Goal: Task Accomplishment & Management: Complete application form

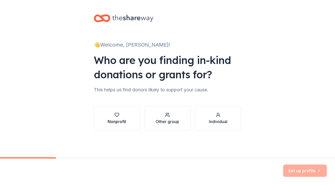
click at [133, 128] on button "Nonprofit" at bounding box center [117, 118] width 46 height 25
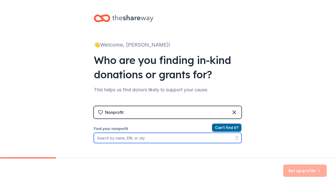
click at [142, 140] on input "Find your nonprofit" at bounding box center [167, 138] width 147 height 10
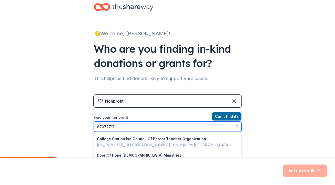
type input "870777170"
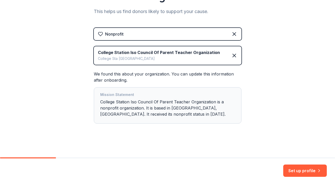
scroll to position [79, 0]
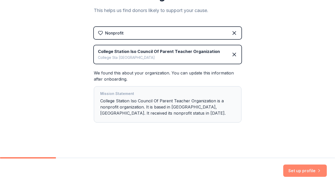
click at [310, 175] on button "Set up profile" at bounding box center [305, 171] width 44 height 12
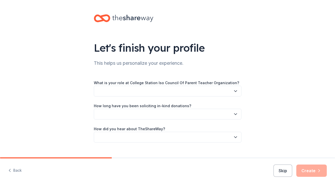
click at [186, 90] on button "button" at bounding box center [167, 91] width 147 height 11
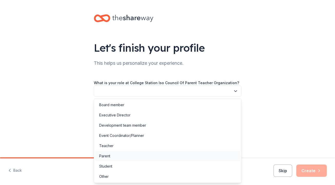
click at [153, 151] on div "Parent" at bounding box center [167, 156] width 145 height 10
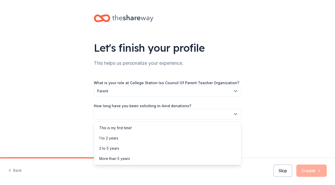
click at [146, 116] on button "button" at bounding box center [167, 114] width 147 height 11
drag, startPoint x: 136, startPoint y: 142, endPoint x: 135, endPoint y: 150, distance: 8.2
click at [135, 150] on div "This is my first time! 1 to 2 years 2 to 5 years More than 5 years" at bounding box center [167, 144] width 147 height 44
click at [135, 150] on div "2 to 5 years" at bounding box center [167, 148] width 145 height 10
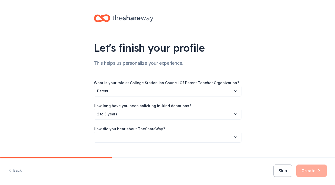
click at [135, 132] on button "button" at bounding box center [167, 137] width 147 height 11
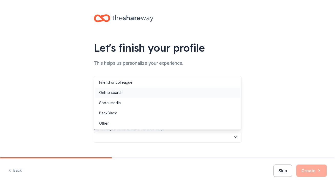
click at [137, 97] on div "Online search" at bounding box center [167, 93] width 145 height 10
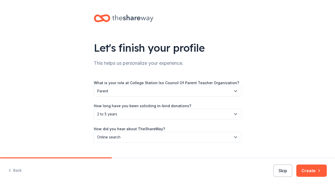
scroll to position [10, 0]
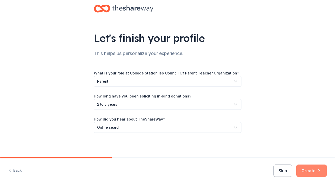
click at [313, 172] on button "Create" at bounding box center [311, 171] width 30 height 12
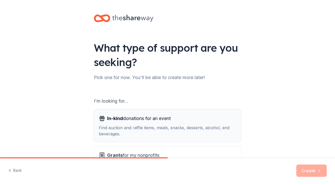
click at [197, 130] on div "Find auction and raffle items, meals, snacks, desserts, alcohol, and beverages." at bounding box center [167, 131] width 137 height 12
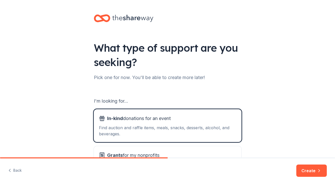
click at [306, 169] on button "Create" at bounding box center [311, 171] width 30 height 12
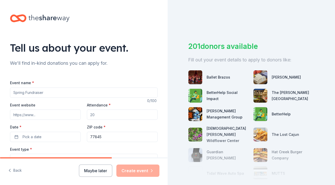
click at [54, 91] on input "Event name *" at bounding box center [83, 93] width 147 height 10
type input "Falconpalooza"
click at [55, 113] on input "Event website" at bounding box center [45, 115] width 71 height 10
type input "ourschool.support/falconpalooza"
click at [95, 114] on input "Attendance *" at bounding box center [122, 115] width 71 height 10
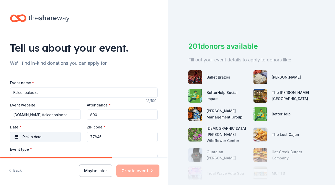
type input "800"
click at [52, 141] on button "Pick a date" at bounding box center [45, 137] width 71 height 10
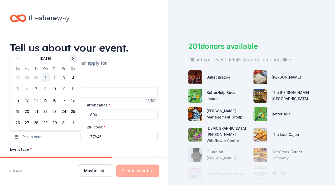
click at [73, 57] on button "Go to next month" at bounding box center [72, 58] width 7 height 7
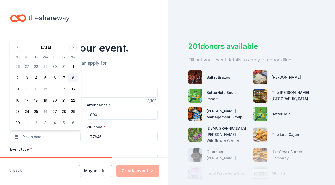
click at [73, 74] on button "8" at bounding box center [72, 77] width 9 height 9
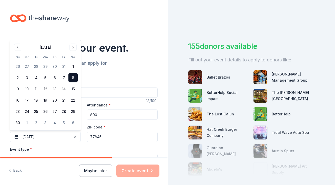
click at [78, 155] on button "Select" at bounding box center [83, 159] width 147 height 11
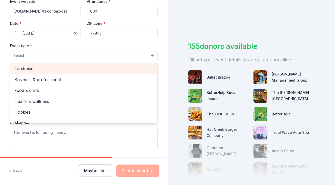
click at [60, 70] on span "Fundraiser" at bounding box center [83, 68] width 139 height 7
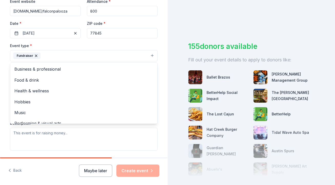
click at [162, 126] on div "Tell us about your event. We'll find in-kind donations you can apply for. Event…" at bounding box center [84, 66] width 164 height 341
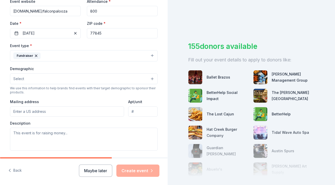
click at [80, 80] on button "Select" at bounding box center [83, 78] width 147 height 11
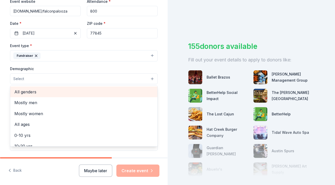
click at [74, 90] on span "All genders" at bounding box center [83, 92] width 139 height 7
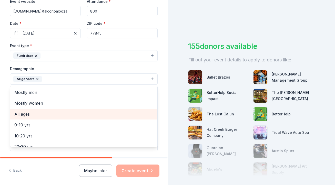
click at [58, 114] on span "All ages" at bounding box center [83, 114] width 139 height 7
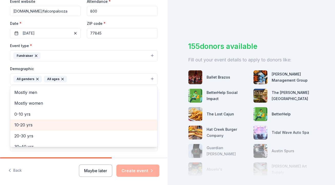
scroll to position [60, 0]
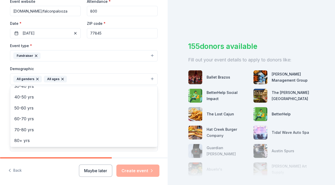
click at [166, 128] on div "Tell us about your event. We'll find in-kind donations you can apply for. Event…" at bounding box center [83, 67] width 167 height 342
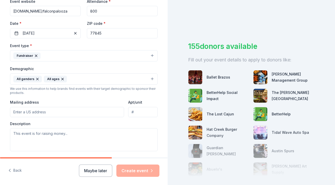
click at [33, 110] on input "Mailing address" at bounding box center [67, 112] width 114 height 10
type input "18976 Meadows Overlook Ln"
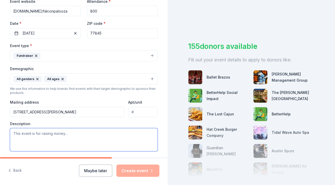
click at [61, 134] on textarea at bounding box center [83, 139] width 147 height 23
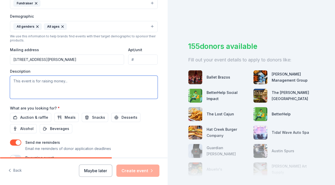
scroll to position [161, 0]
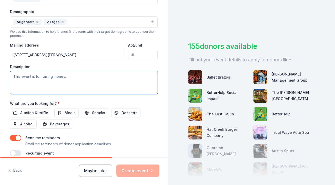
paste textarea "Funds raised through the silent auction directly benefit ourstudents by support…"
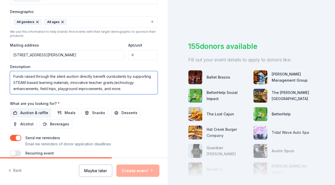
type textarea "Funds raised through the silent auction directly benefit ourstudents by support…"
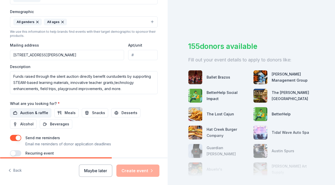
click at [36, 112] on span "Auction & raffle" at bounding box center [34, 113] width 28 height 6
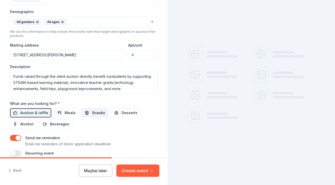
click at [85, 110] on button "Snacks" at bounding box center [95, 112] width 26 height 9
click at [113, 109] on button "Desserts" at bounding box center [125, 112] width 29 height 9
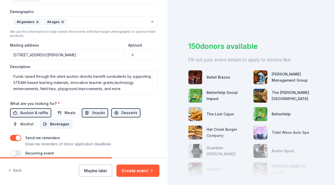
click at [56, 123] on span "Beverages" at bounding box center [59, 124] width 19 height 6
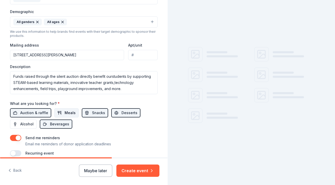
click at [60, 110] on button "Meals" at bounding box center [66, 112] width 24 height 9
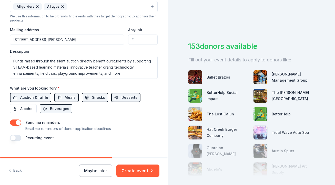
scroll to position [184, 0]
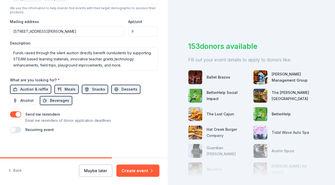
click at [16, 115] on button "button" at bounding box center [15, 114] width 11 height 6
click at [135, 174] on button "Create event" at bounding box center [137, 171] width 43 height 12
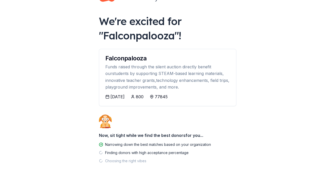
scroll to position [31, 0]
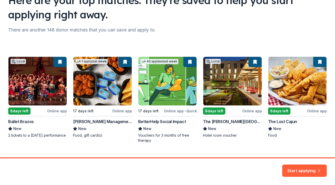
scroll to position [58, 0]
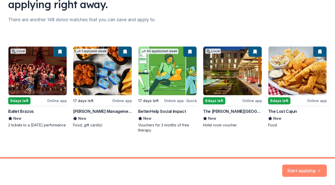
click at [295, 172] on button "Start applying" at bounding box center [304, 168] width 45 height 12
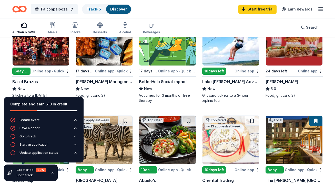
scroll to position [79, 0]
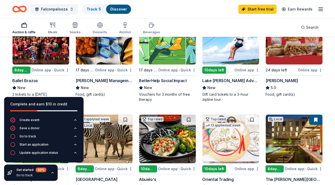
click at [31, 54] on img at bounding box center [41, 40] width 57 height 49
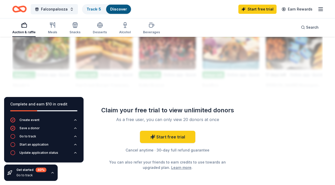
scroll to position [482, 0]
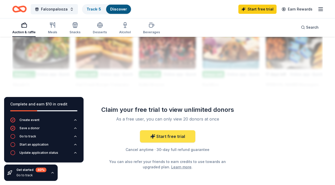
click at [169, 135] on link "Start free trial" at bounding box center [167, 136] width 55 height 12
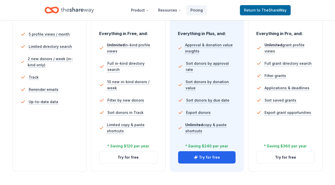
scroll to position [148, 0]
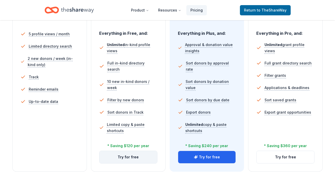
click at [113, 159] on button "Try for free" at bounding box center [128, 157] width 58 height 12
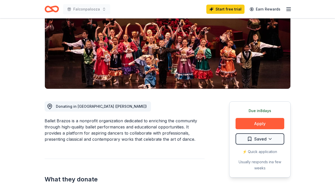
scroll to position [87, 0]
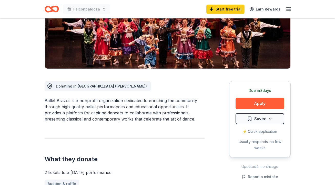
click at [280, 103] on button "Apply" at bounding box center [259, 103] width 49 height 11
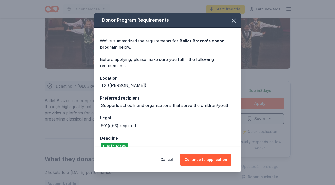
scroll to position [8, 0]
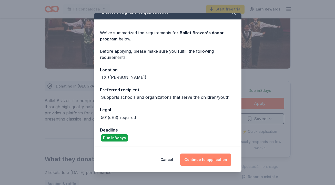
click at [198, 160] on button "Continue to application" at bounding box center [205, 160] width 51 height 12
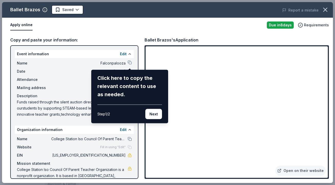
click at [68, 67] on div "Ballet Brazos Saved Report a mistake Apply online Due [DATE] Requirements Copy …" at bounding box center [167, 92] width 330 height 181
click at [117, 154] on div "Ballet Brazos Saved Report a mistake Apply online Due [DATE] Requirements Copy …" at bounding box center [167, 92] width 330 height 181
click at [152, 116] on button "Next" at bounding box center [153, 114] width 17 height 10
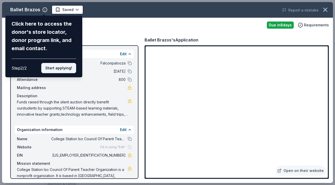
click at [66, 69] on button "Start applying!" at bounding box center [58, 68] width 35 height 10
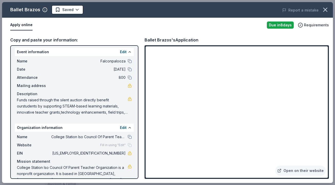
scroll to position [13, 0]
